Goal: Task Accomplishment & Management: Complete application form

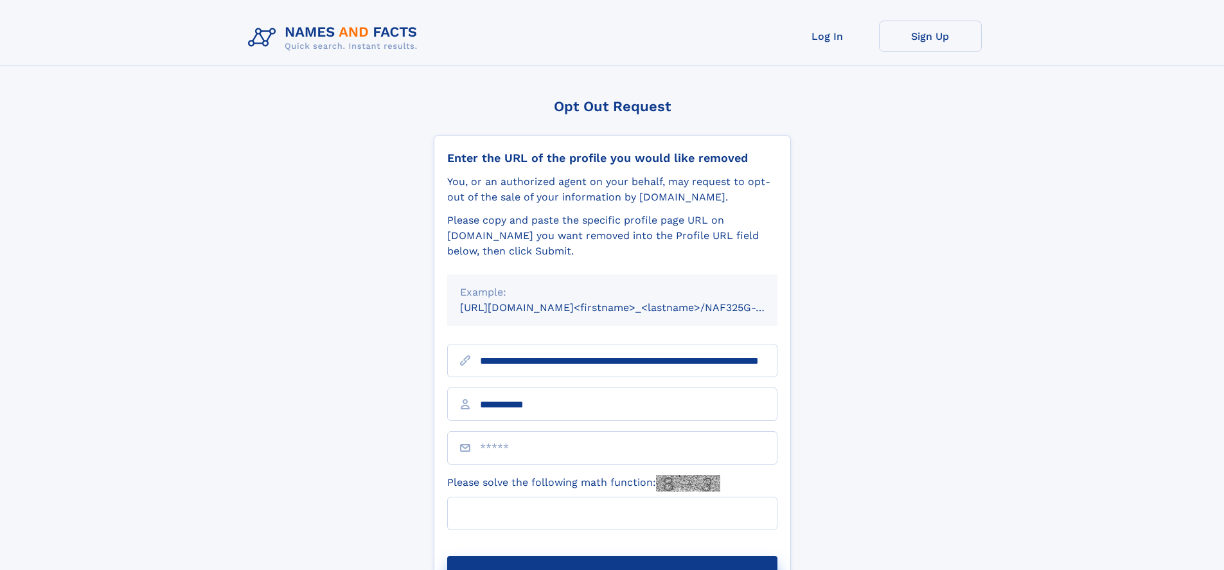
type input "**********"
type input "*"
click at [612, 556] on button "Submit Opt Out Request" at bounding box center [612, 576] width 330 height 41
